Goal: Entertainment & Leisure: Consume media (video, audio)

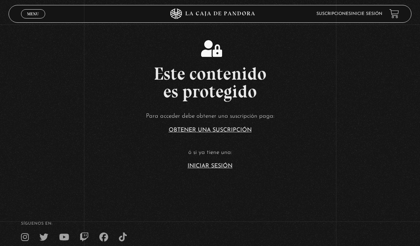
click at [205, 169] on link "Iniciar Sesión" at bounding box center [210, 166] width 45 height 6
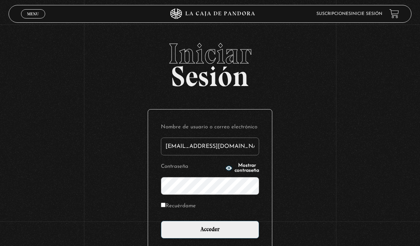
type input "tamarachaves1994@gmail.com"
click at [210, 234] on input "Acceder" at bounding box center [210, 230] width 98 height 18
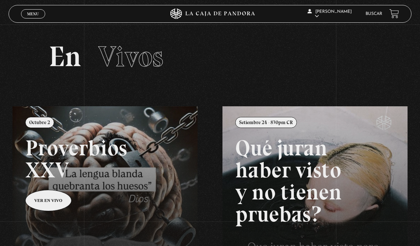
click at [35, 12] on span "Menu" at bounding box center [33, 14] width 12 height 4
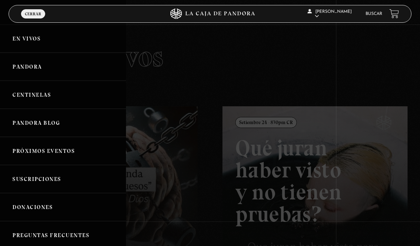
click at [46, 96] on link "Centinelas" at bounding box center [63, 95] width 126 height 28
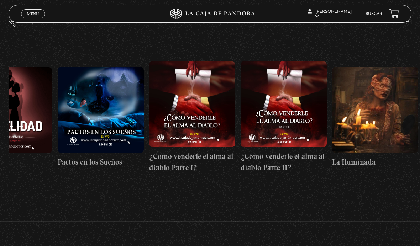
scroll to position [0, 3511]
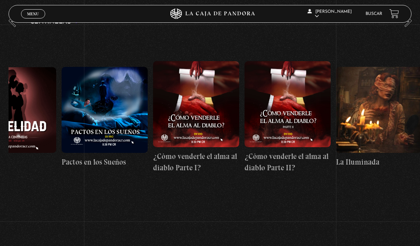
click at [301, 125] on figure at bounding box center [287, 104] width 86 height 86
